Goal: Task Accomplishment & Management: Use online tool/utility

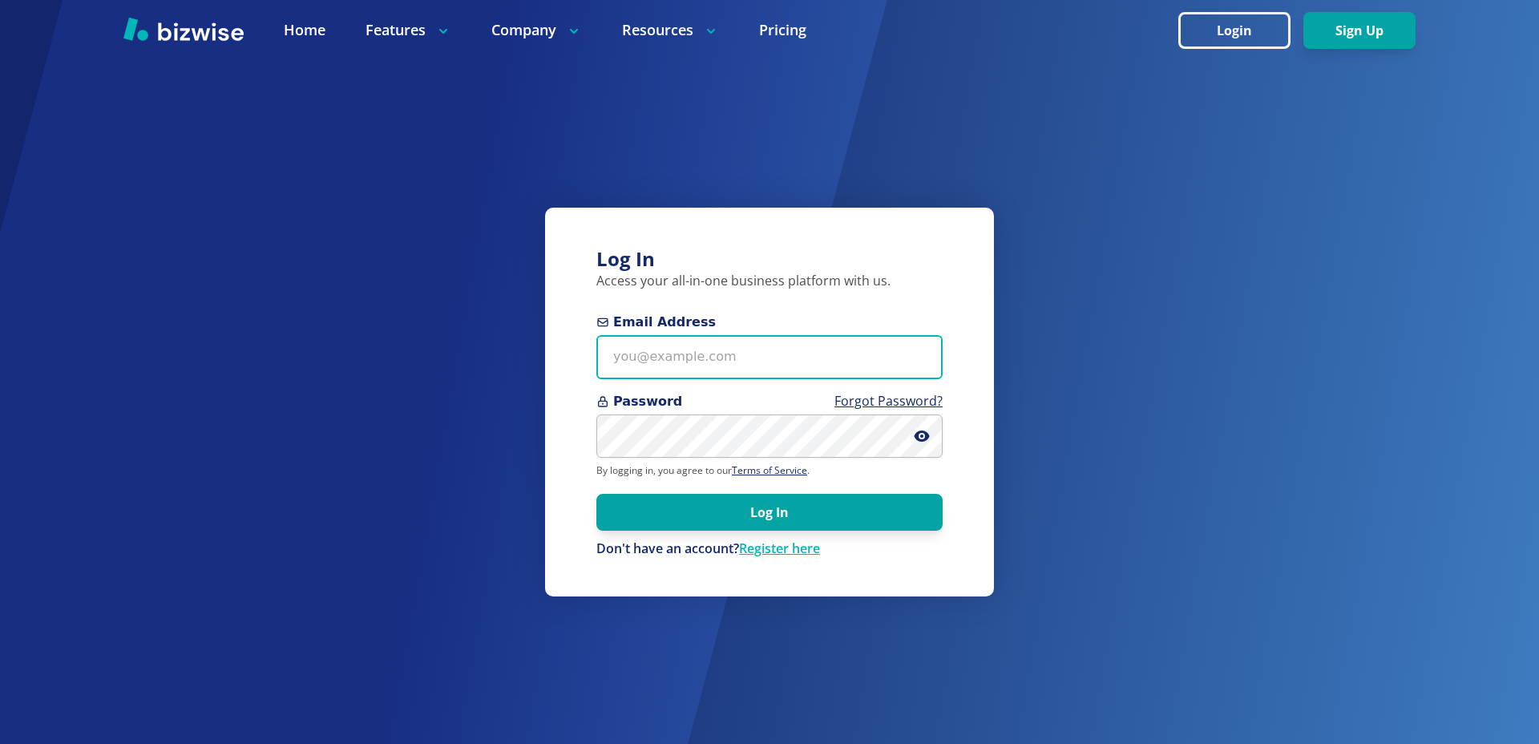
click at [685, 353] on input "Email Address" at bounding box center [769, 357] width 346 height 44
type input "chemar+1@bizwise.com"
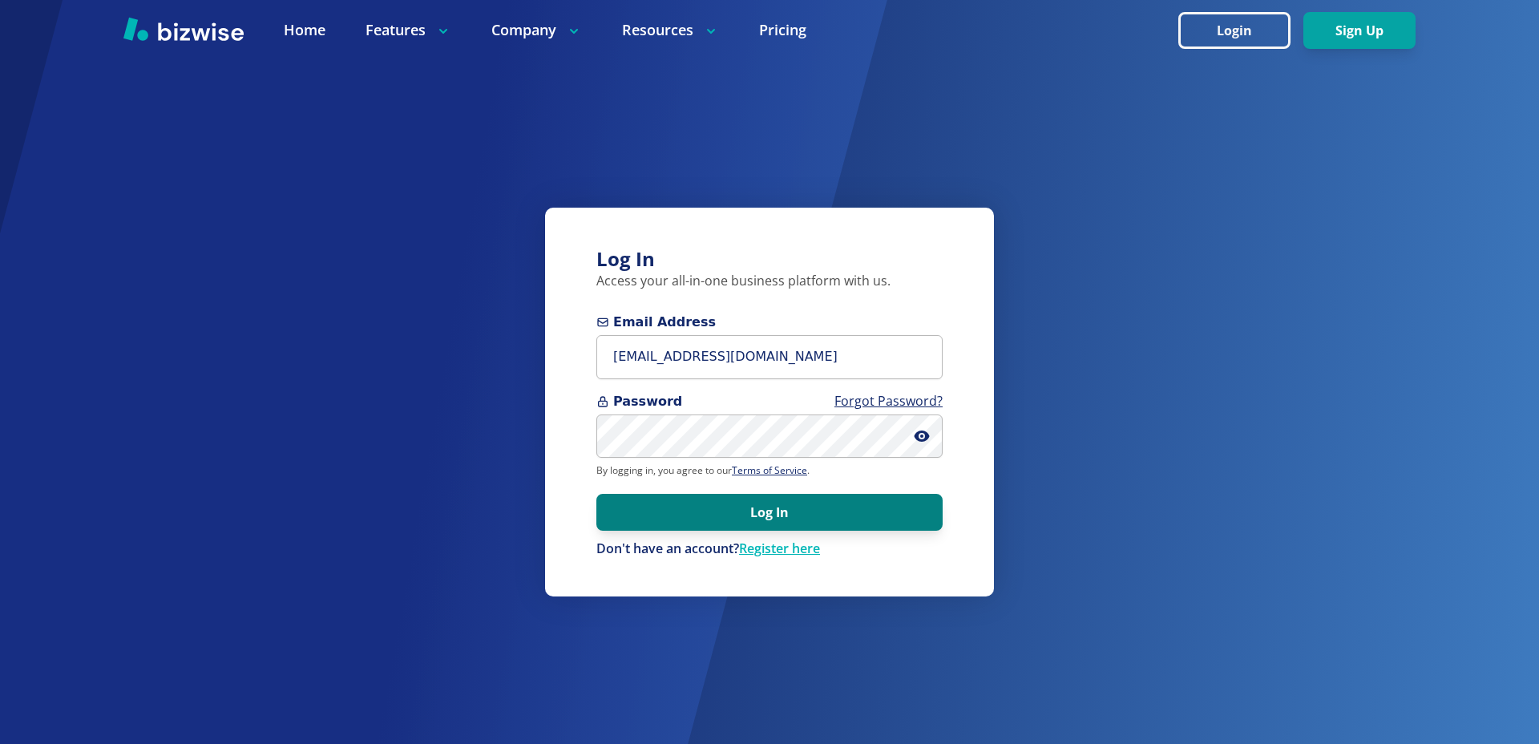
click at [668, 527] on button "Log In" at bounding box center [769, 512] width 346 height 37
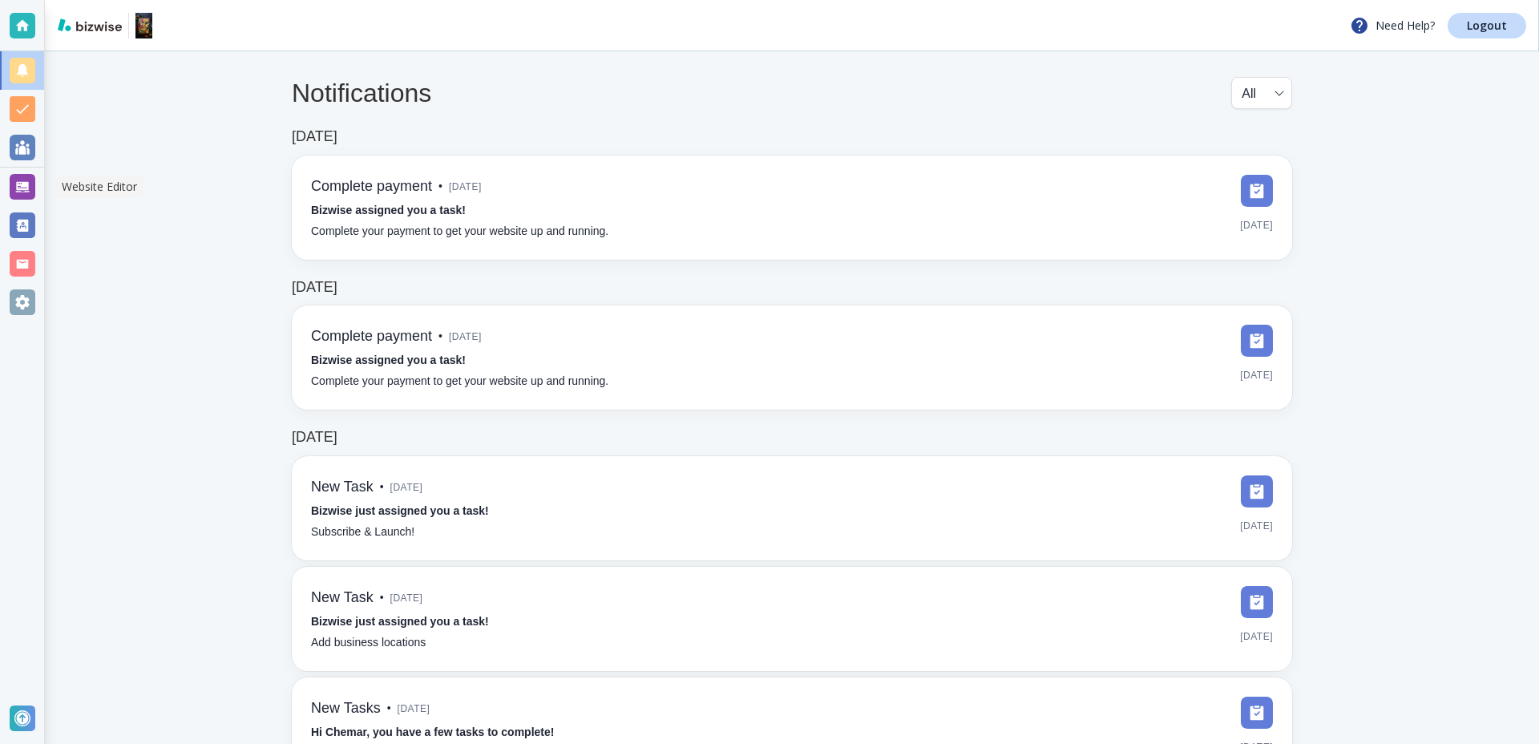
click at [20, 180] on div at bounding box center [23, 187] width 26 height 26
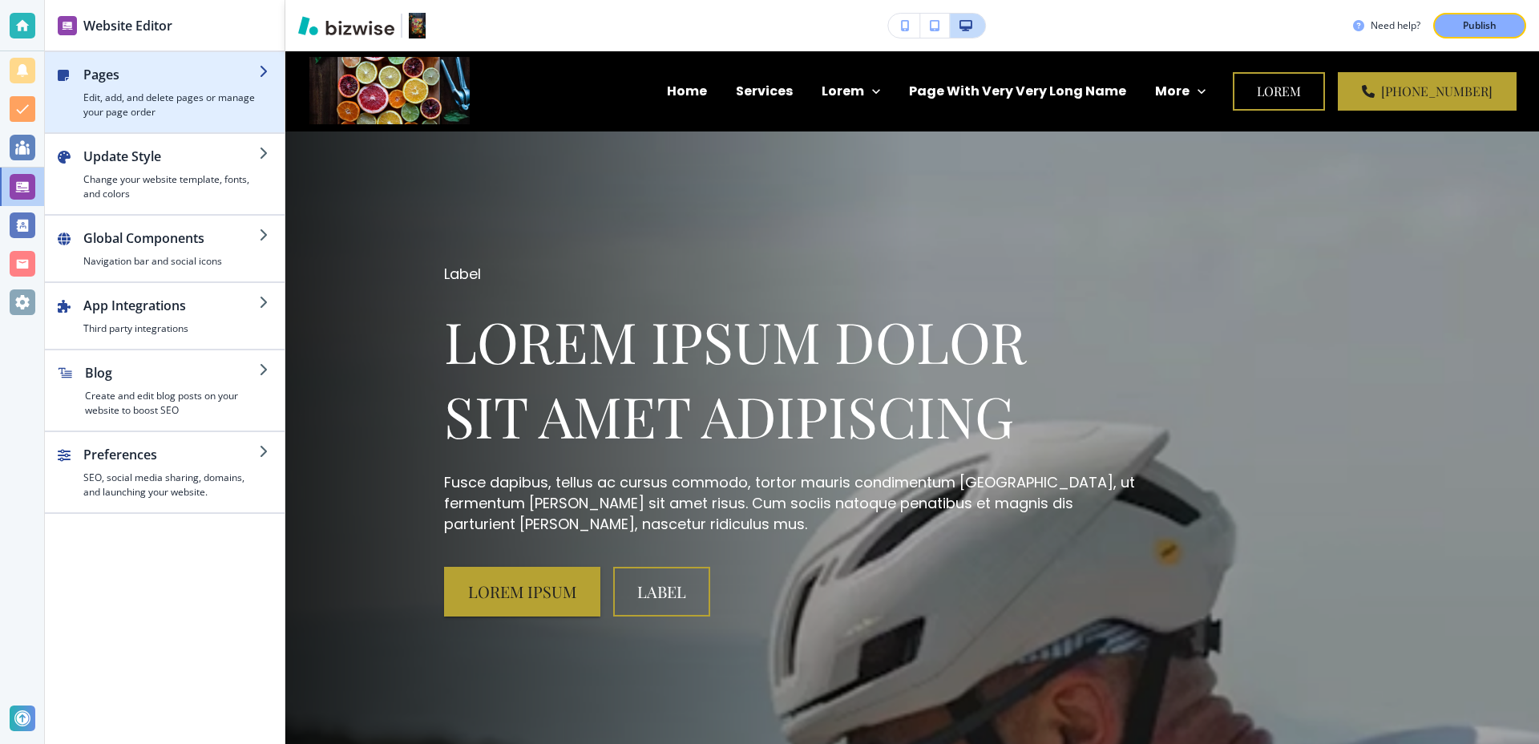
click at [238, 91] on h4 "Edit, add, and delete pages or manage your page order" at bounding box center [171, 105] width 176 height 29
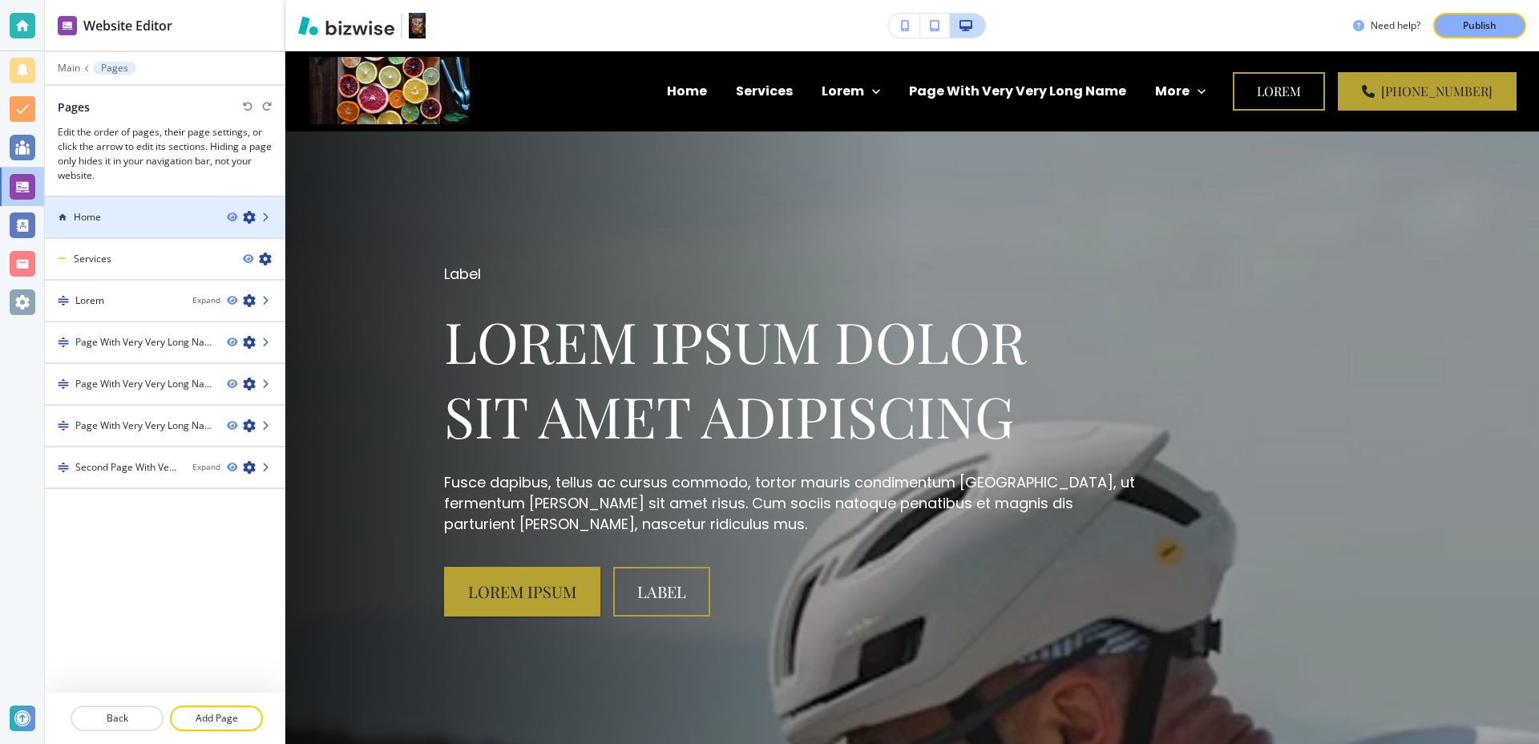
click at [100, 208] on div at bounding box center [165, 203] width 240 height 13
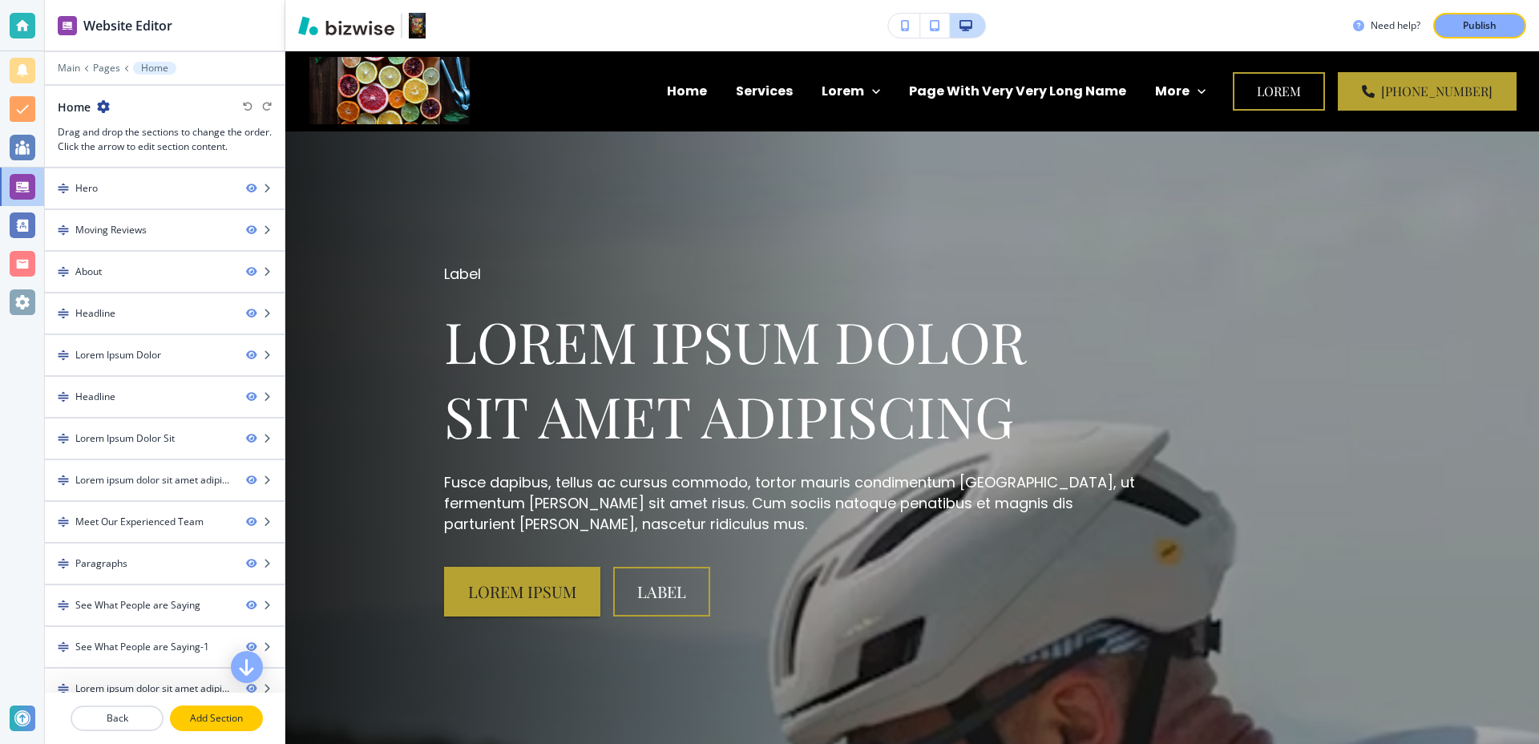
click at [212, 711] on p "Add Section" at bounding box center [217, 718] width 90 height 14
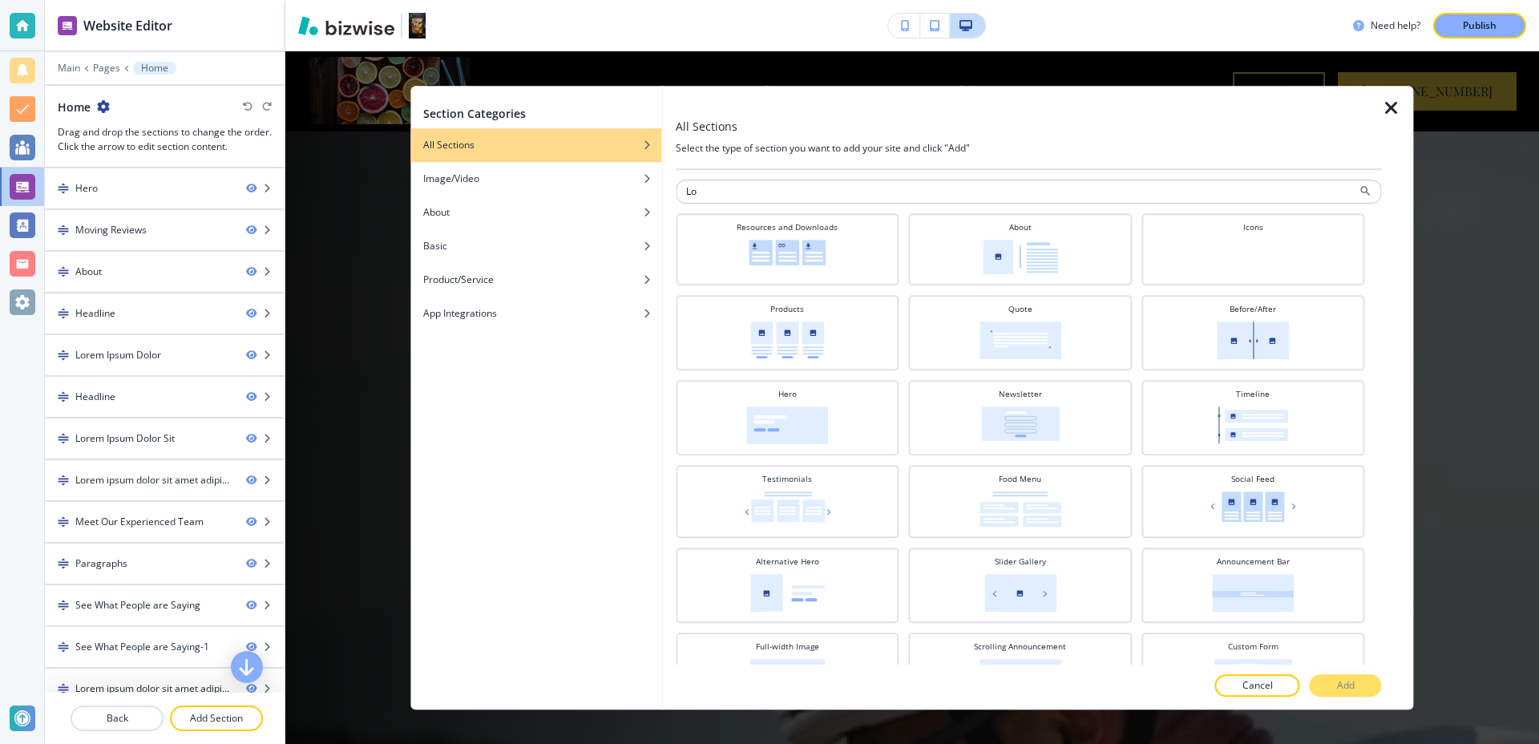
type input "L"
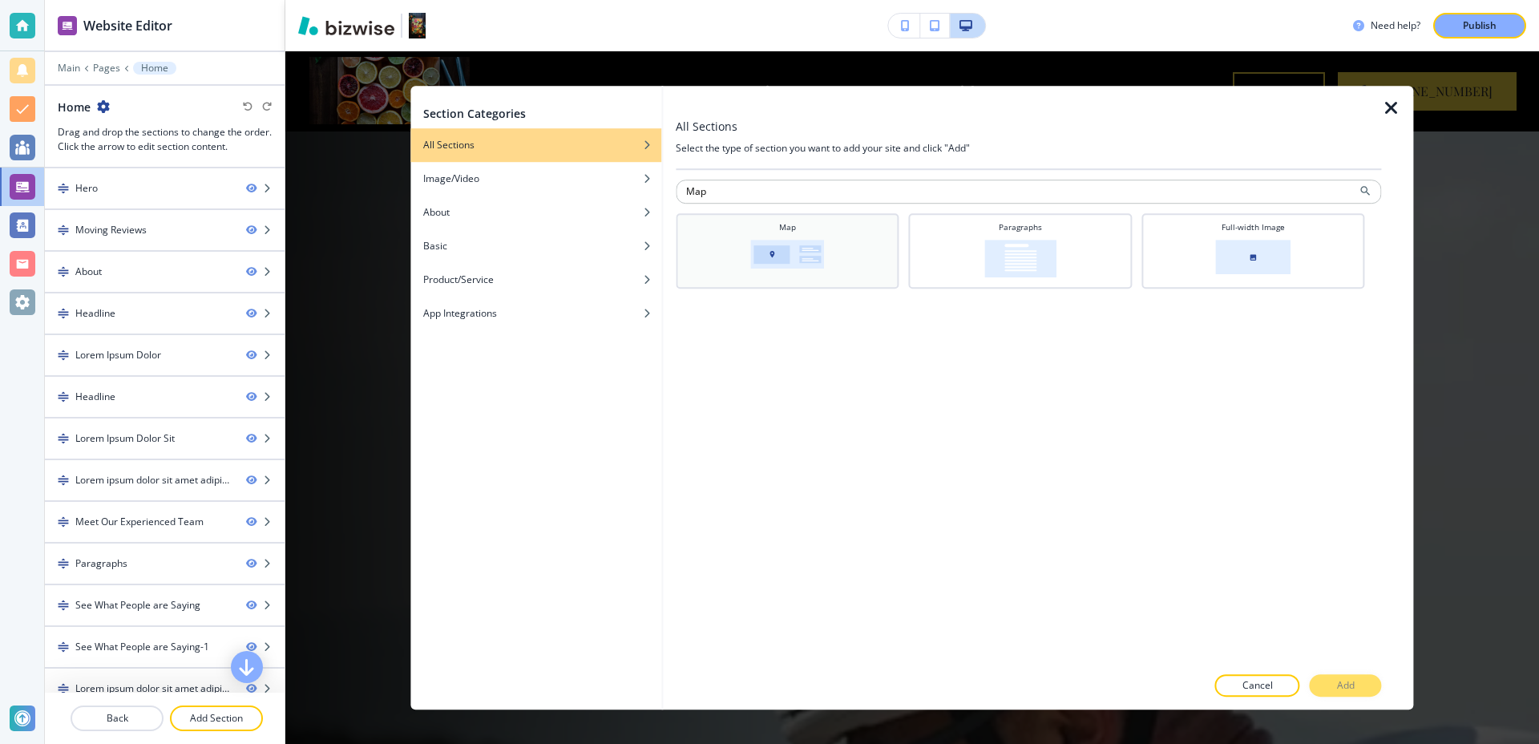
type input "Map"
click at [854, 253] on div "Map" at bounding box center [788, 249] width 208 height 56
click at [1334, 696] on div at bounding box center [1028, 702] width 705 height 13
click at [1337, 685] on p "Add" at bounding box center [1346, 685] width 18 height 14
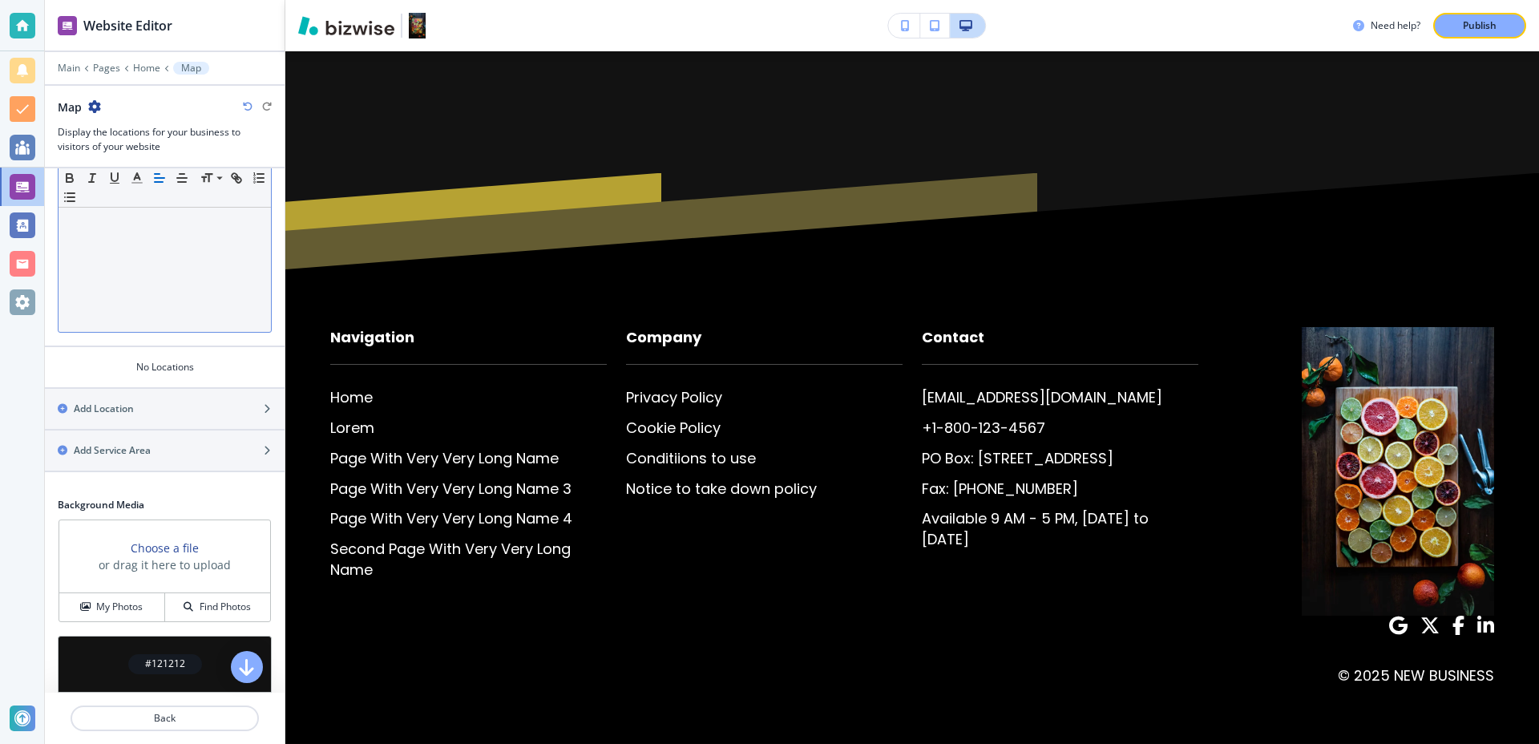
scroll to position [351, 0]
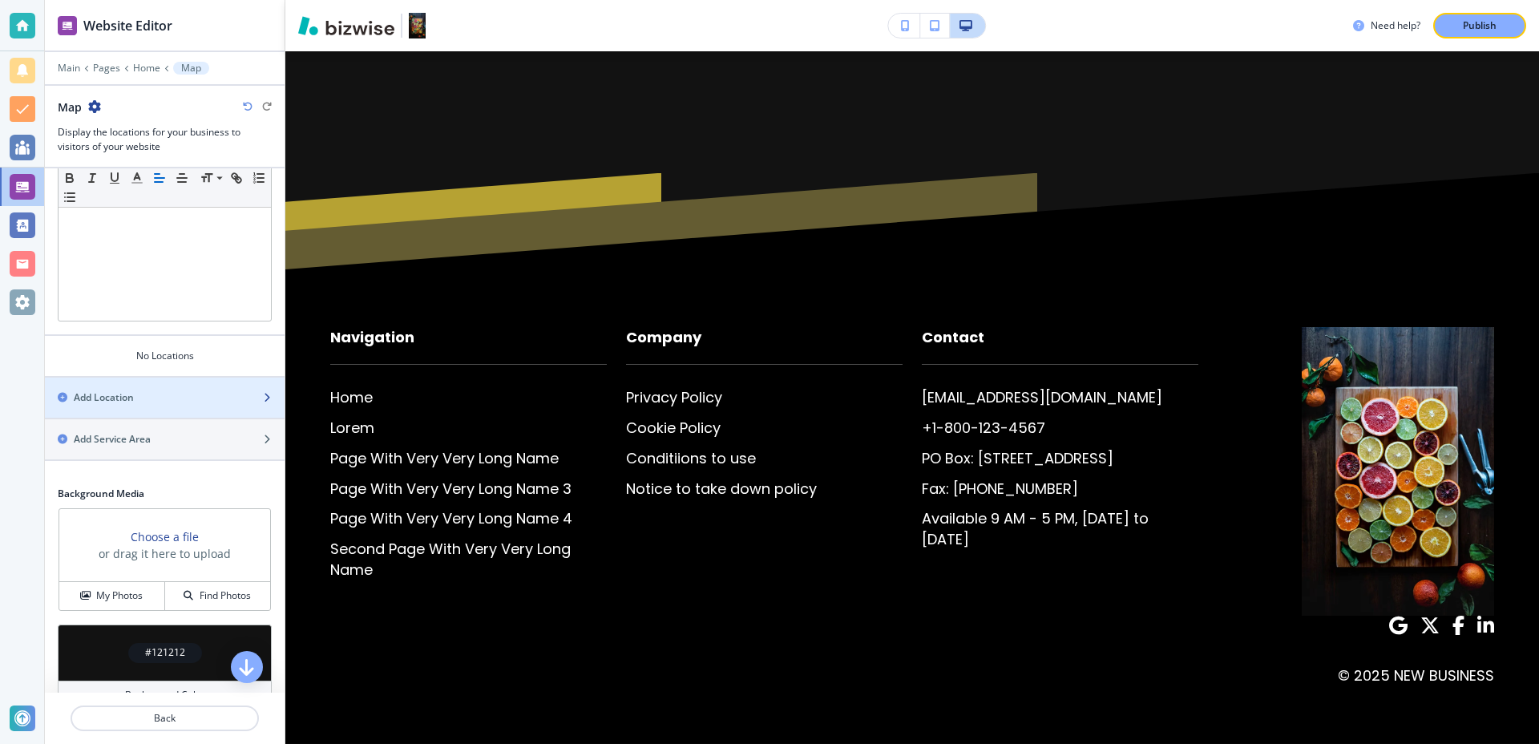
click at [141, 398] on div "Add Location" at bounding box center [147, 397] width 204 height 14
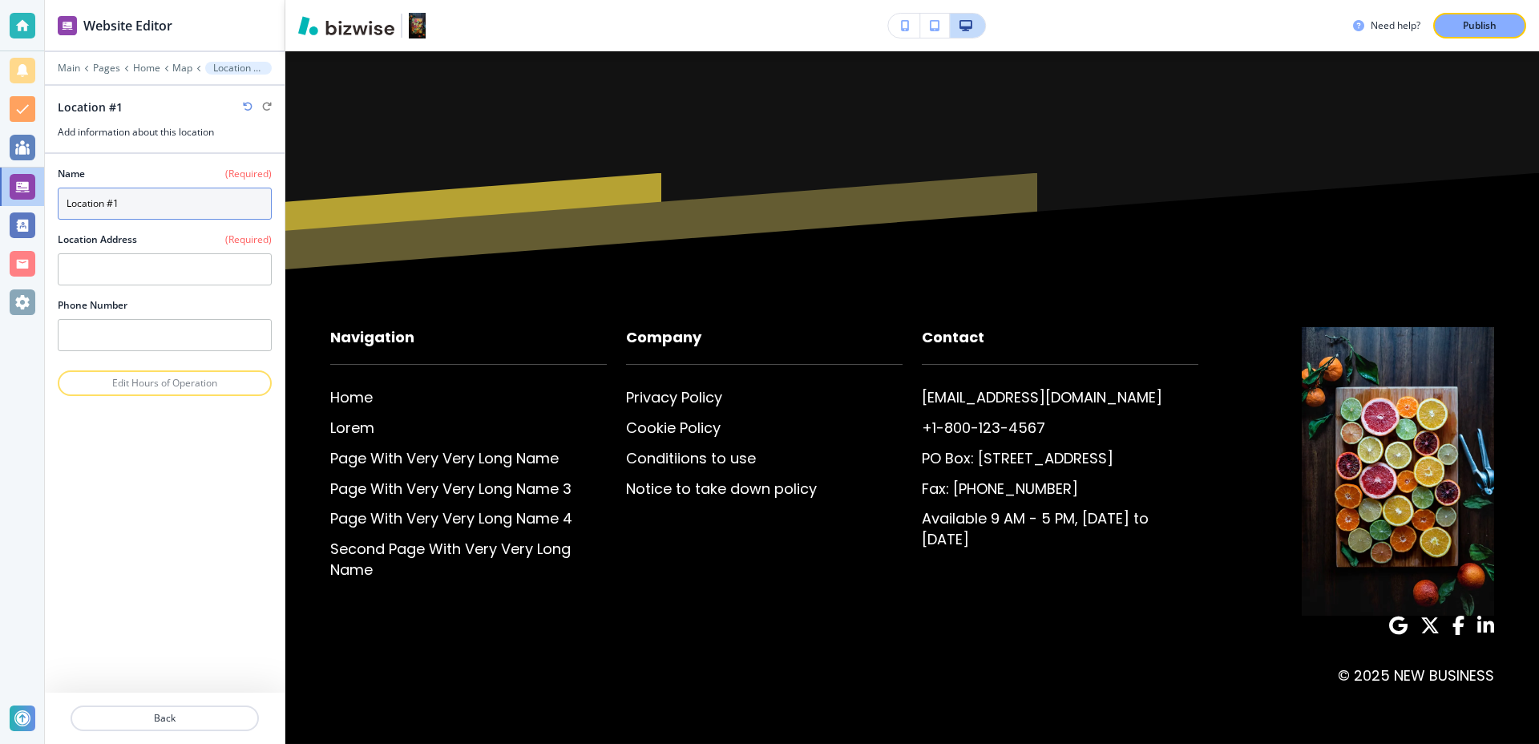
click at [174, 198] on input "Location #1" at bounding box center [165, 204] width 214 height 32
type input "Location #1"
click at [109, 264] on textarea at bounding box center [165, 269] width 214 height 32
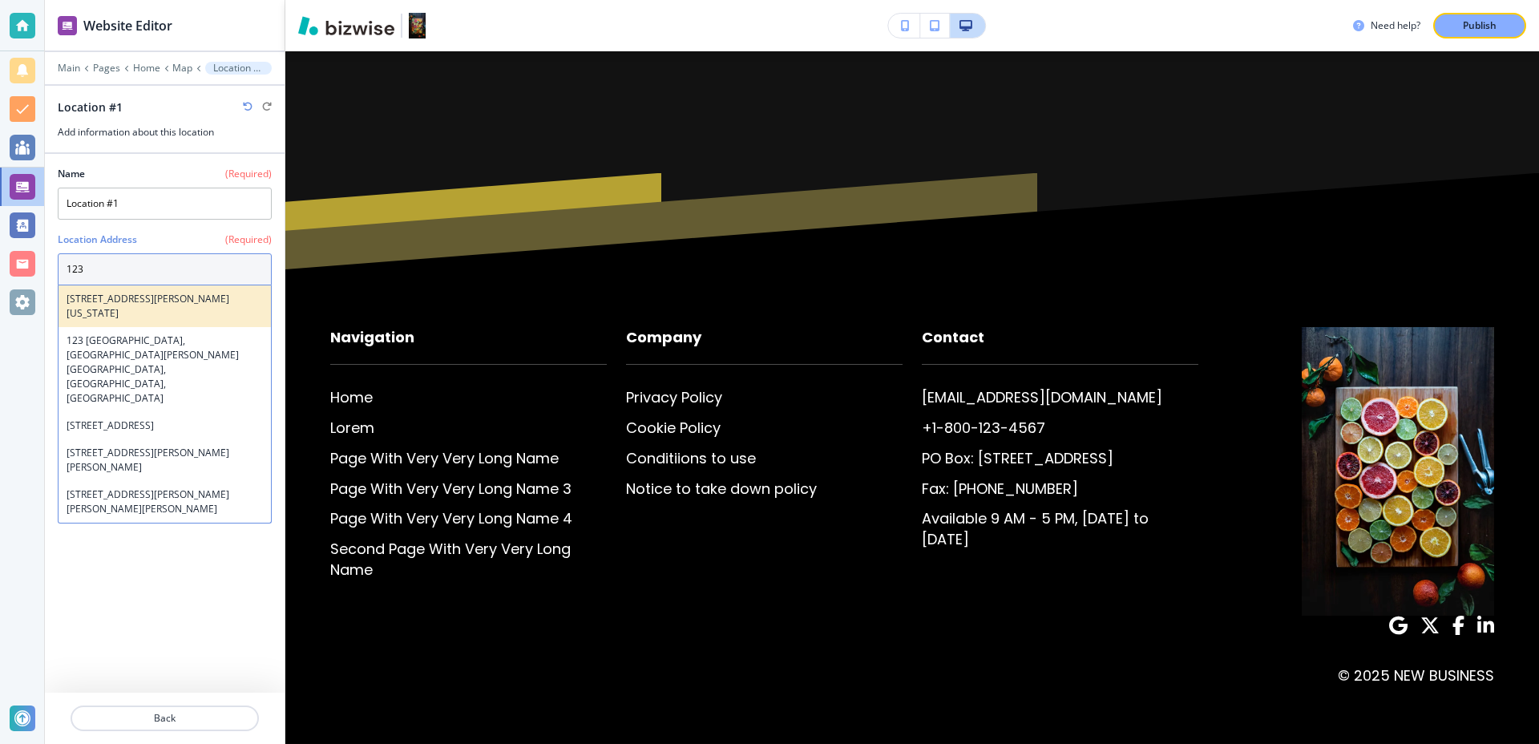
click at [131, 303] on h4 "[STREET_ADDRESS][PERSON_NAME][US_STATE]" at bounding box center [165, 306] width 196 height 29
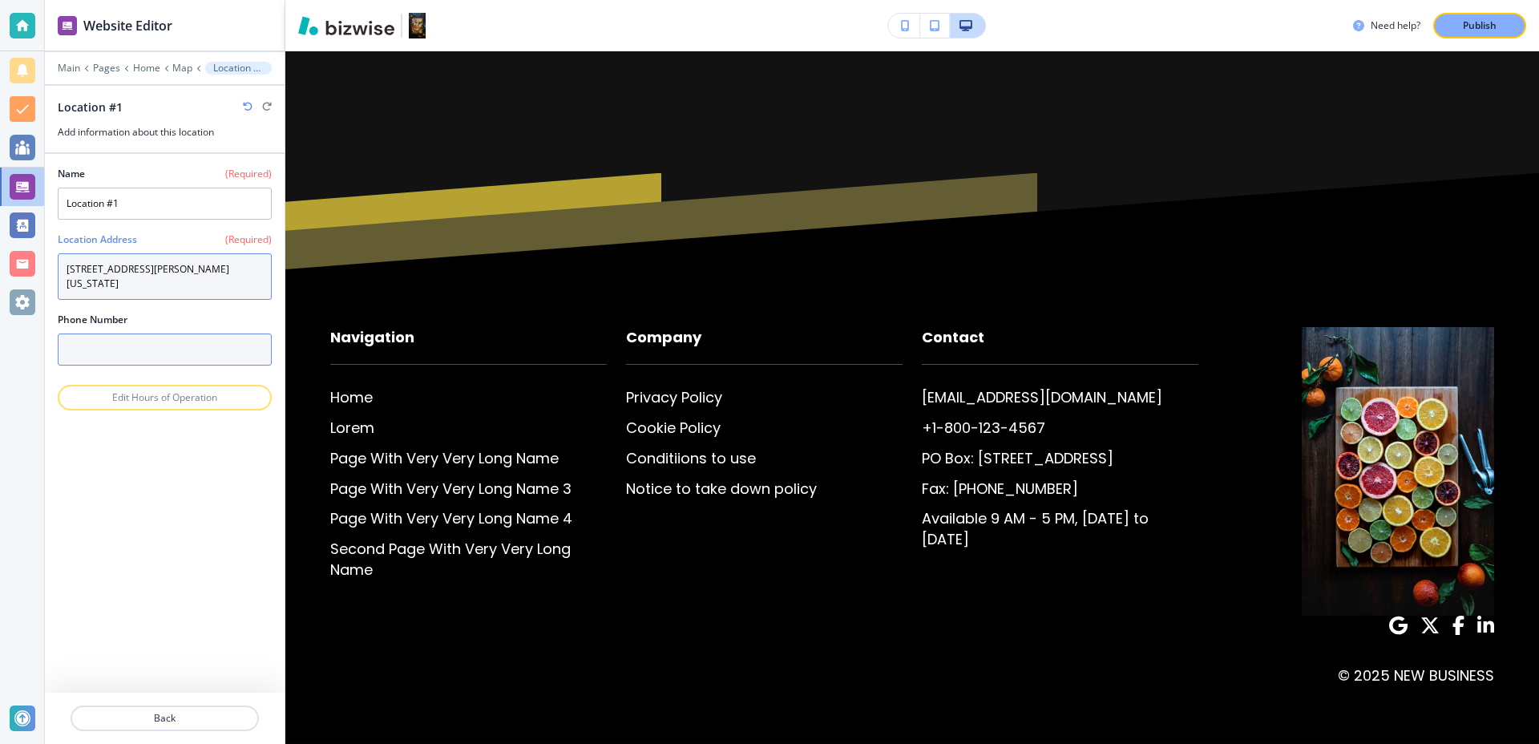
type textarea "[STREET_ADDRESS][PERSON_NAME][US_STATE]"
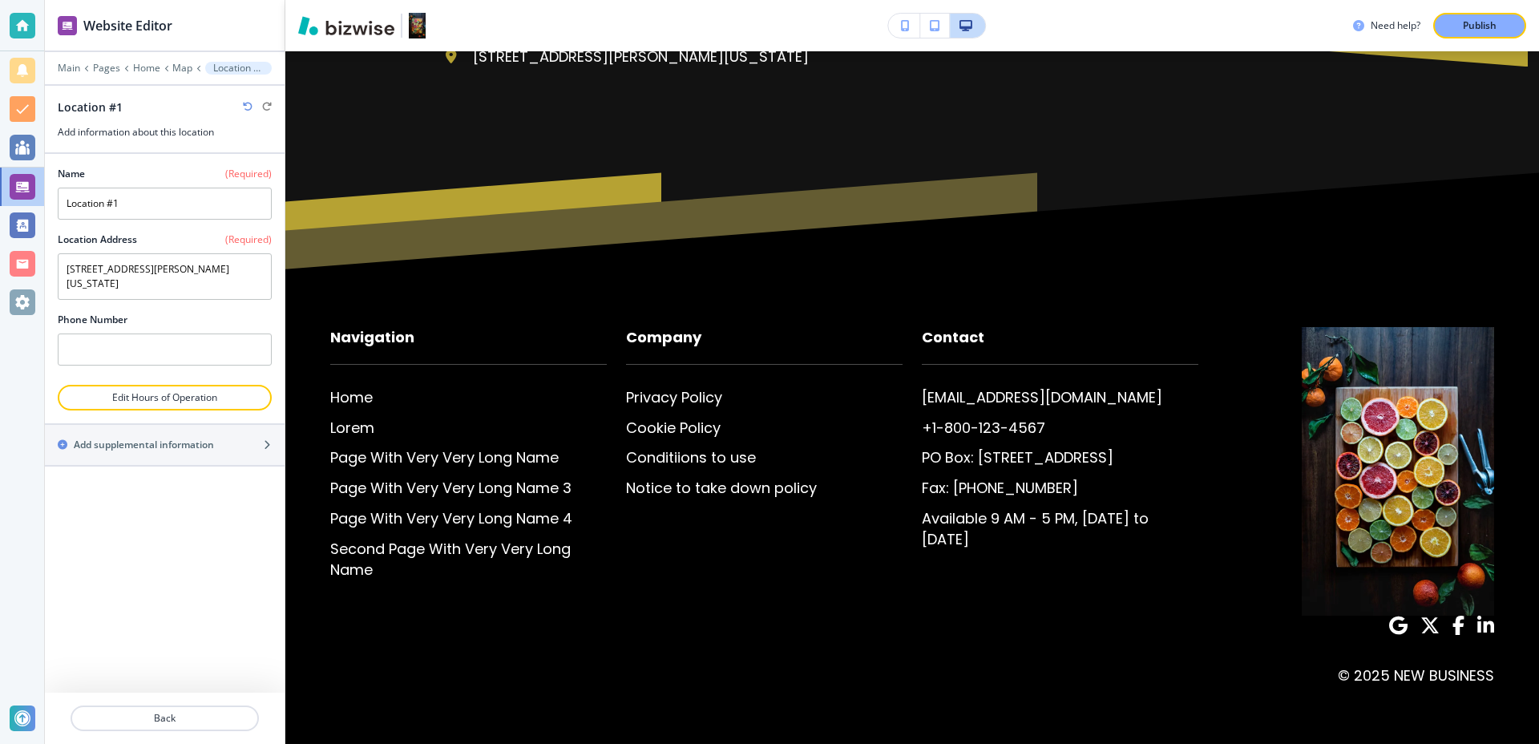
scroll to position [32881, 0]
click at [237, 276] on textarea "[STREET_ADDRESS][PERSON_NAME][US_STATE]" at bounding box center [165, 276] width 214 height 46
drag, startPoint x: 247, startPoint y: 276, endPoint x: 35, endPoint y: 269, distance: 211.7
click at [35, 269] on div "Website Editor Main Pages Home Map Location #1 Location #1 Add information abou…" at bounding box center [769, 372] width 1539 height 744
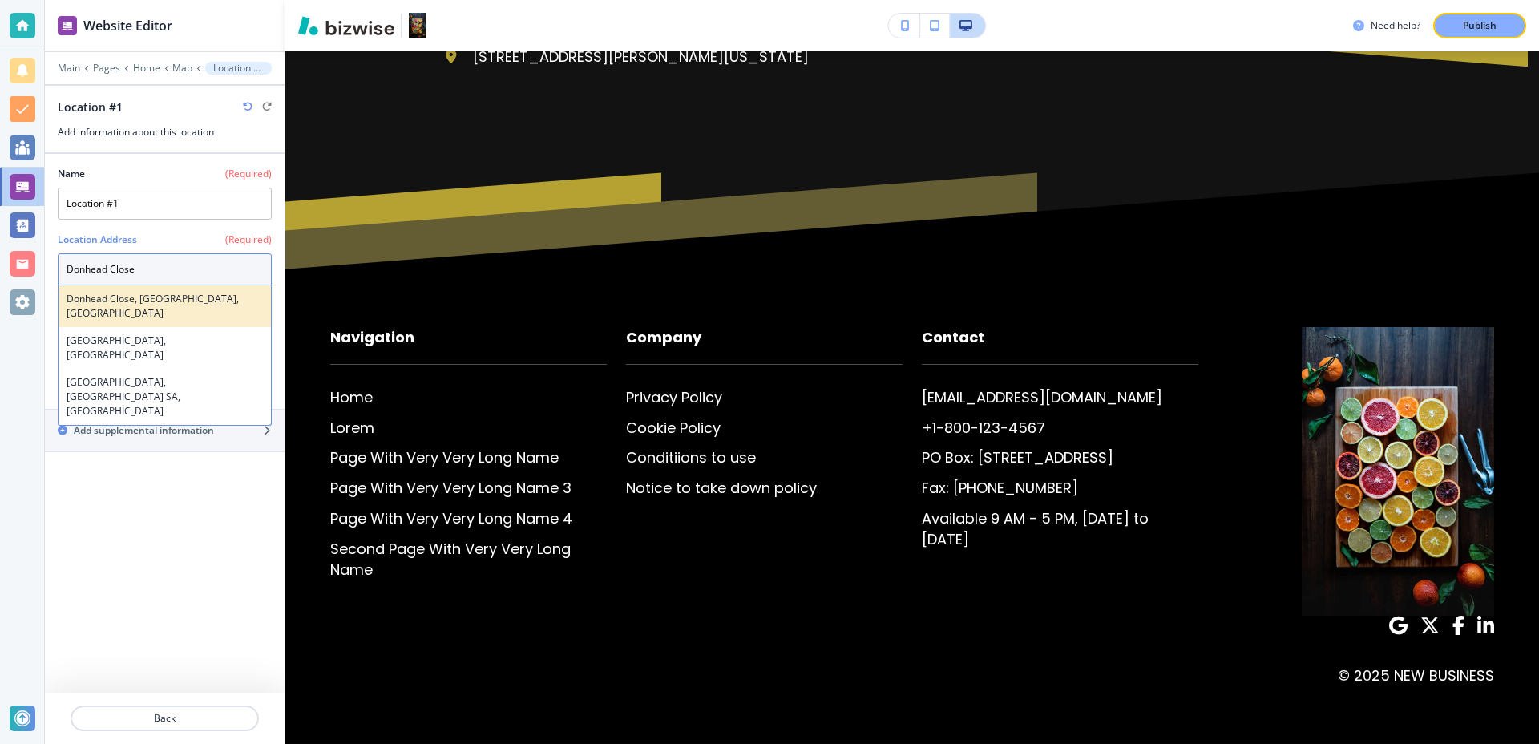
click at [150, 296] on h4 "Donhead Close, [GEOGRAPHIC_DATA], [GEOGRAPHIC_DATA]" at bounding box center [165, 306] width 196 height 29
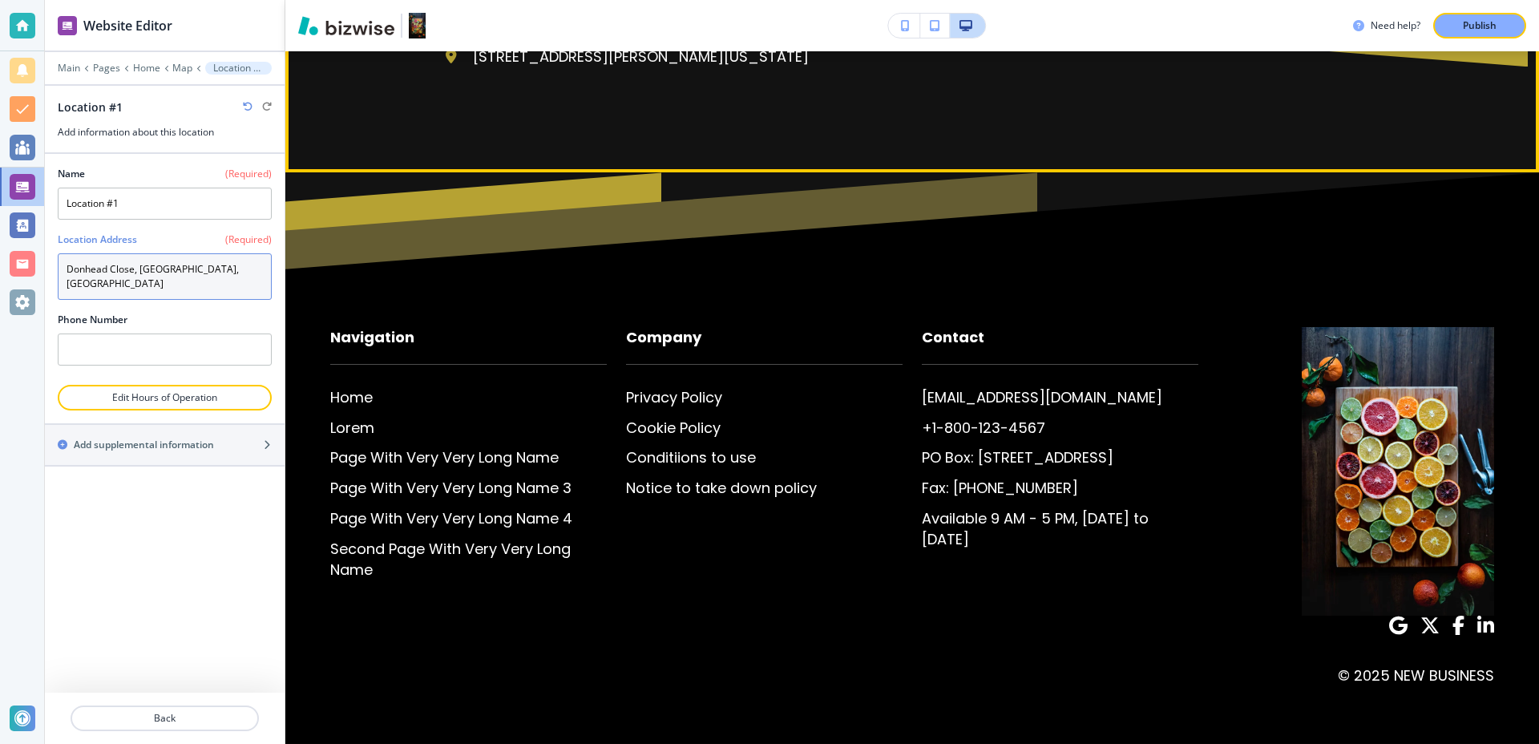
type textarea "Donhead Close, [GEOGRAPHIC_DATA], [GEOGRAPHIC_DATA]"
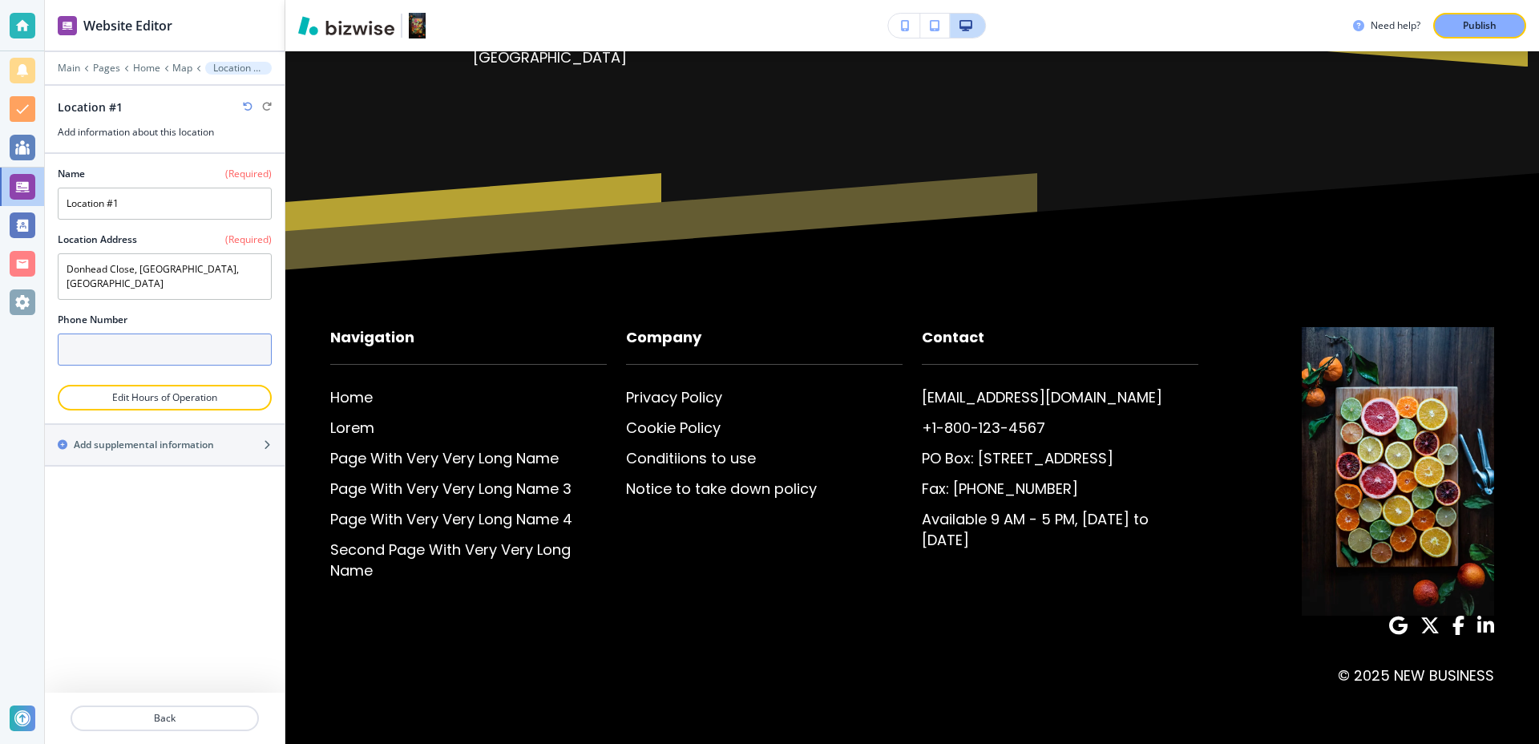
click at [199, 333] on input "text" at bounding box center [165, 349] width 214 height 32
